Goal: Transaction & Acquisition: Purchase product/service

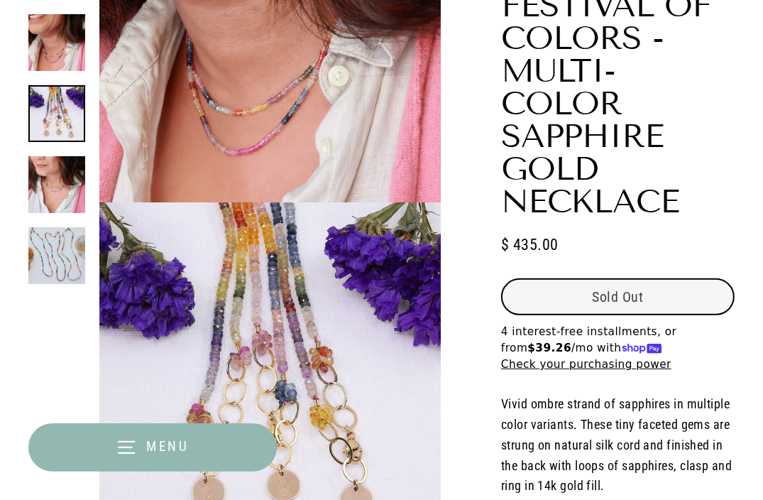
select select "3"
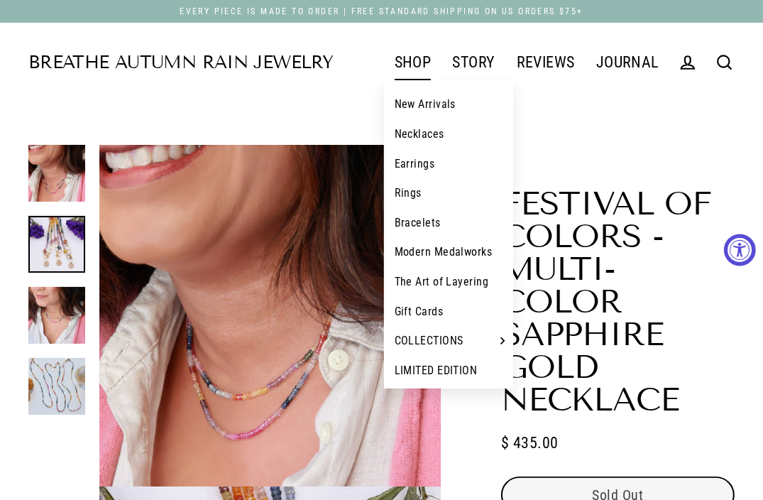
click at [419, 57] on link "SHOP" at bounding box center [413, 62] width 58 height 35
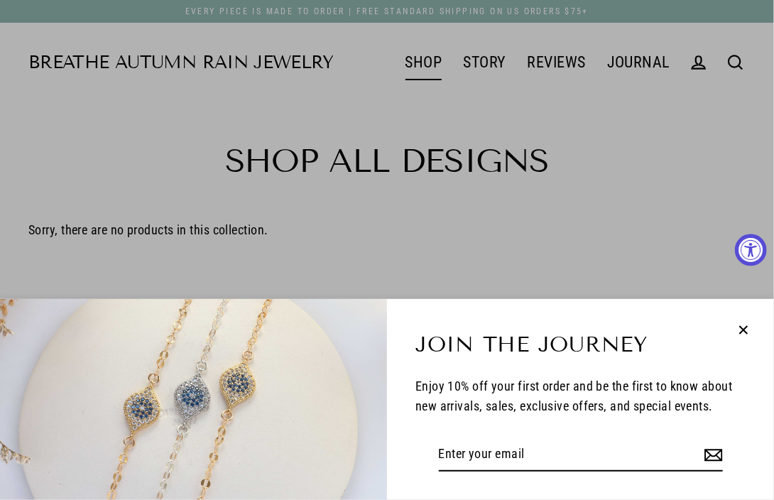
click at [737, 329] on icon "button" at bounding box center [743, 330] width 18 height 18
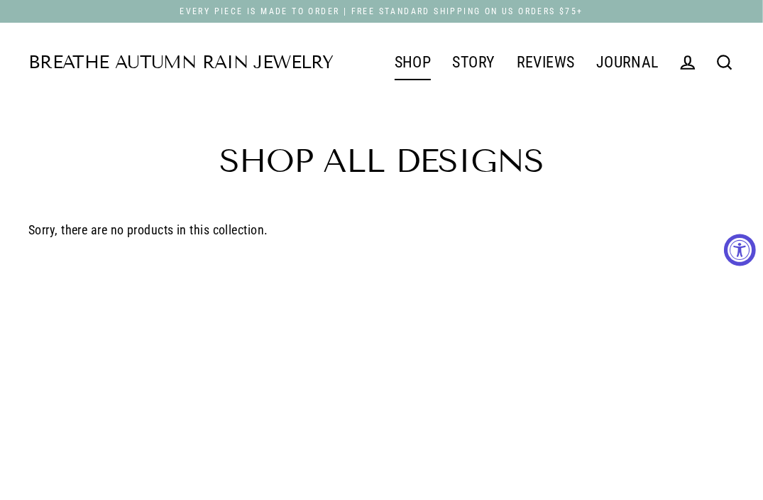
click at [410, 256] on link "Modern Medalworks" at bounding box center [449, 244] width 130 height 30
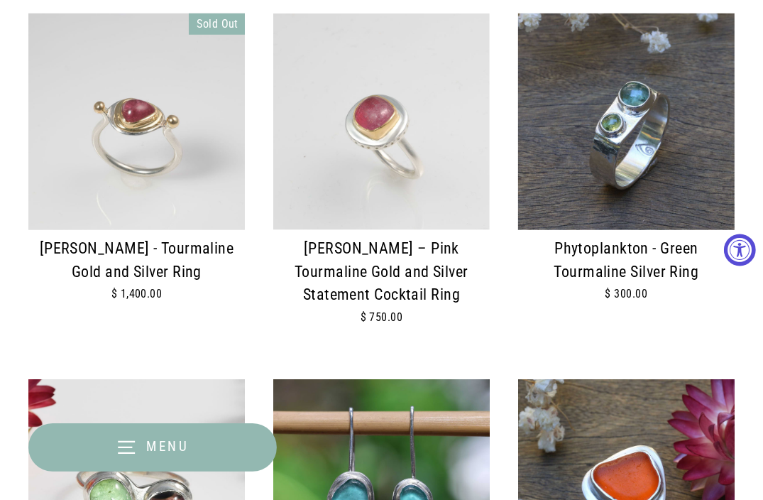
scroll to position [753, 0]
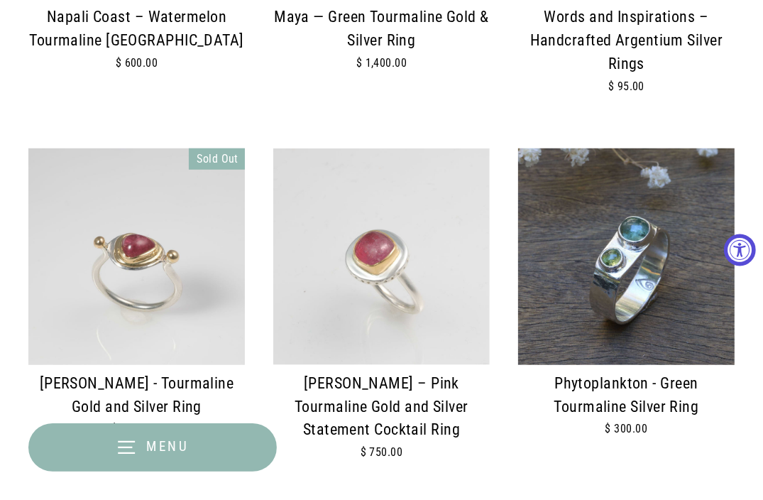
click at [414, 165] on img at bounding box center [381, 256] width 216 height 216
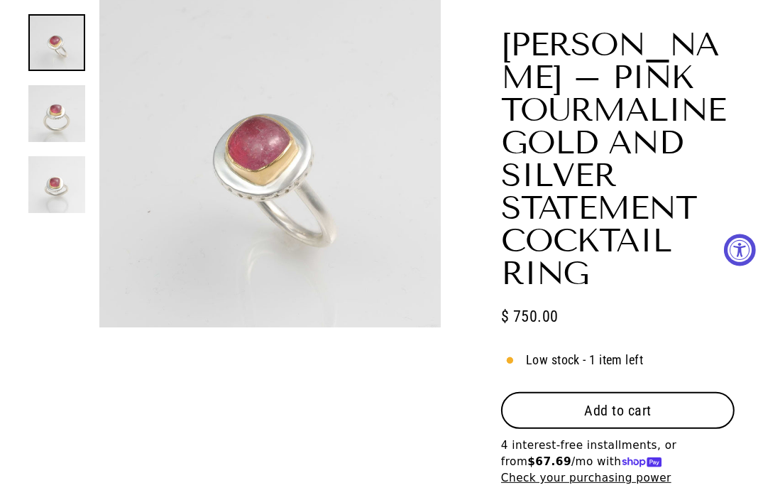
select select "3"
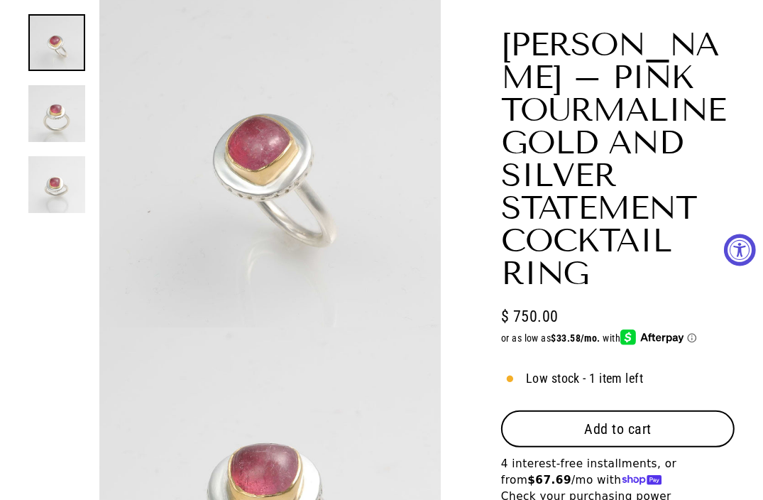
scroll to position [378, 0]
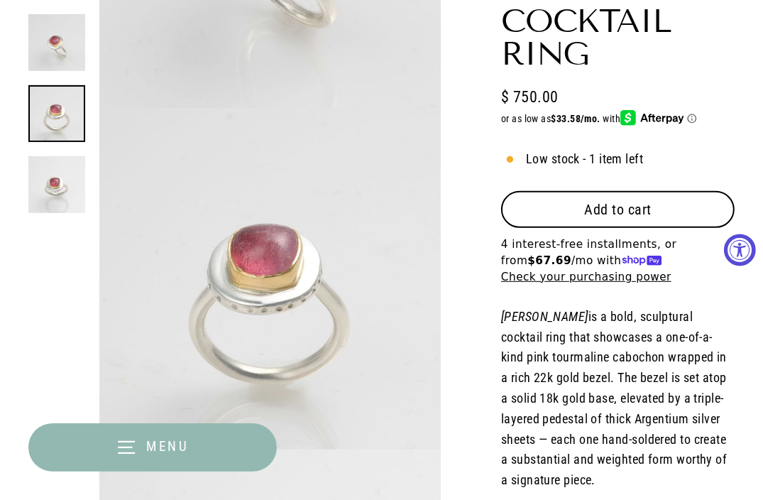
click at [580, 205] on button "Add to cart" at bounding box center [617, 209] width 233 height 37
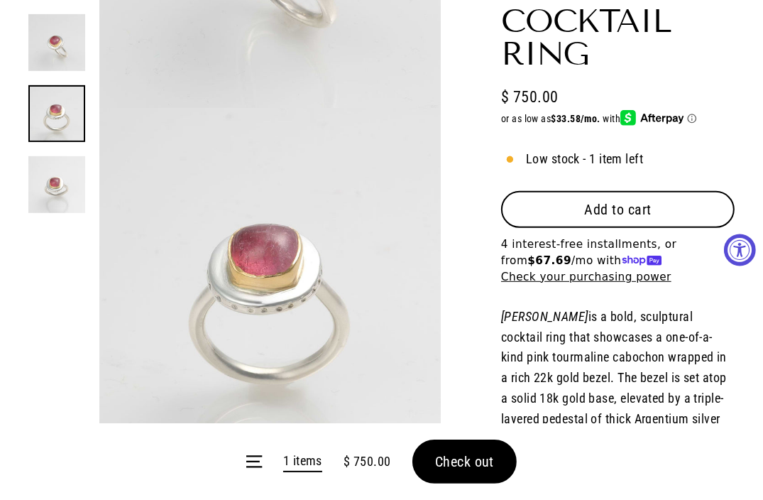
click at [490, 473] on form "Menu 1 items $ 750.00 Check out" at bounding box center [381, 461] width 763 height 77
click at [483, 461] on form "Menu 1 items $ 750.00 Check out" at bounding box center [381, 461] width 763 height 77
click at [472, 456] on span "Check out" at bounding box center [465, 461] width 60 height 17
